Goal: Task Accomplishment & Management: Use online tool/utility

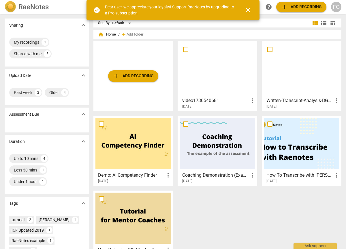
click at [251, 100] on span "more_vert" at bounding box center [252, 100] width 7 height 7
click at [212, 104] on div at bounding box center [173, 124] width 346 height 249
click at [210, 101] on h3 "video1730540681" at bounding box center [215, 100] width 67 height 7
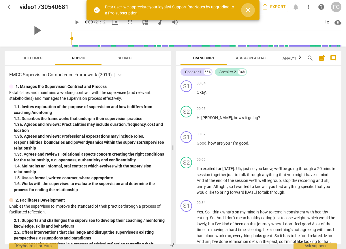
click at [250, 14] on button "close" at bounding box center [248, 10] width 14 height 14
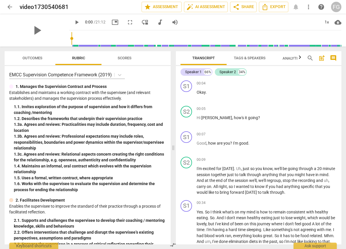
click at [310, 8] on span "more_vert" at bounding box center [308, 6] width 7 height 7
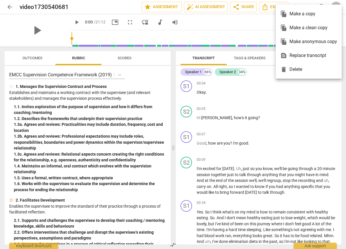
click at [292, 116] on div at bounding box center [173, 124] width 346 height 249
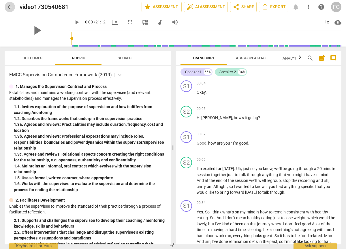
click at [9, 6] on span "arrow_back" at bounding box center [9, 6] width 7 height 7
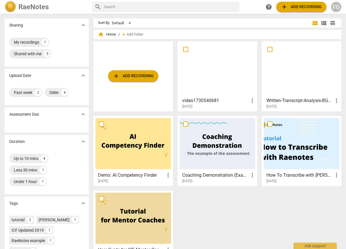
click at [125, 78] on span "add Add recording" at bounding box center [133, 75] width 41 height 7
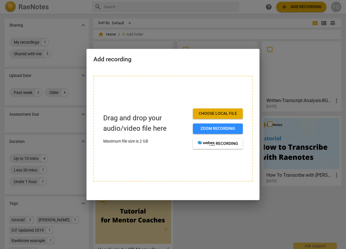
click at [229, 114] on span "Choose local file" at bounding box center [218, 114] width 41 height 6
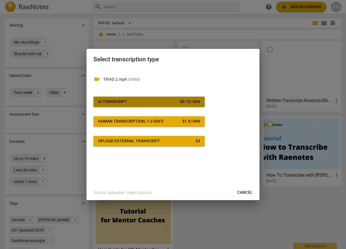
click at [160, 103] on span "AI Transcript $ 0.15 / min" at bounding box center [149, 102] width 102 height 6
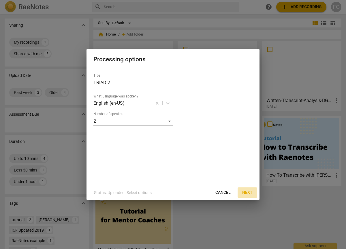
click at [246, 191] on span "Next" at bounding box center [247, 192] width 10 height 6
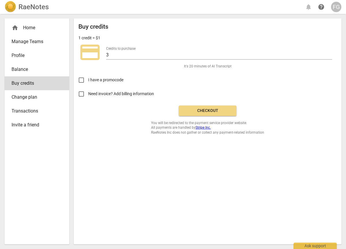
click at [31, 46] on link "Manage Teams" at bounding box center [37, 42] width 65 height 14
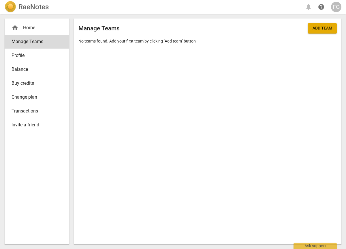
click at [32, 57] on span "Profile" at bounding box center [35, 55] width 46 height 7
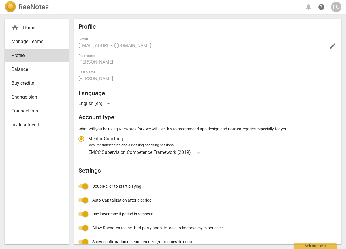
radio input "false"
click at [43, 36] on link "Manage Teams" at bounding box center [37, 42] width 65 height 14
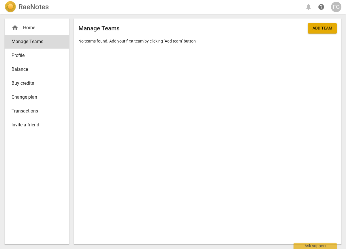
click at [42, 30] on div "home Home" at bounding box center [35, 27] width 46 height 7
